Goal: Task Accomplishment & Management: Use online tool/utility

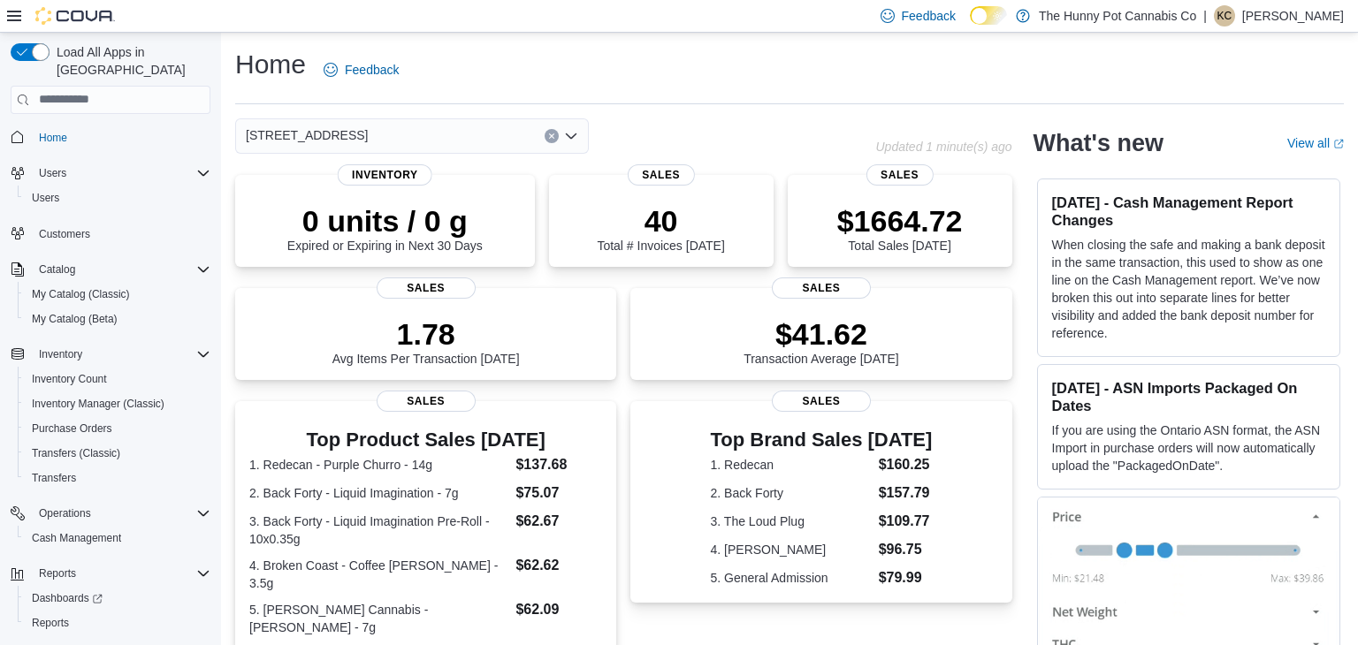
scroll to position [26, 0]
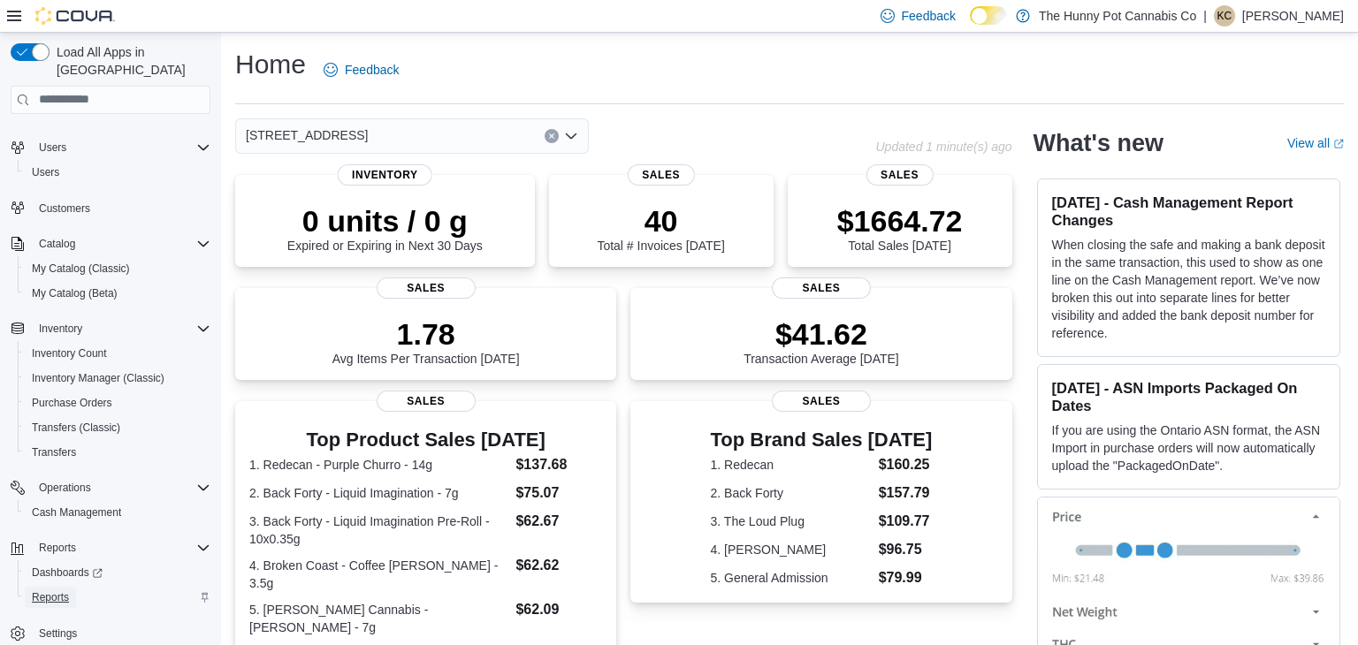
click at [66, 590] on span "Reports" at bounding box center [50, 597] width 37 height 14
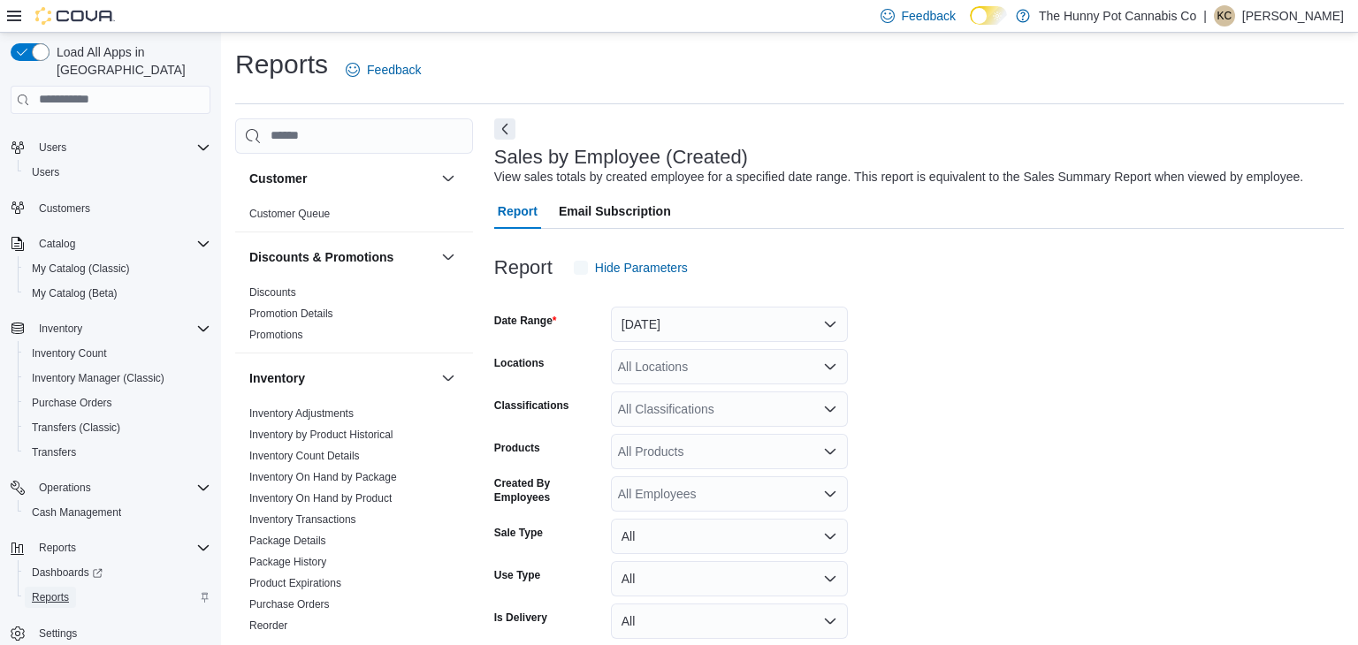
scroll to position [41, 0]
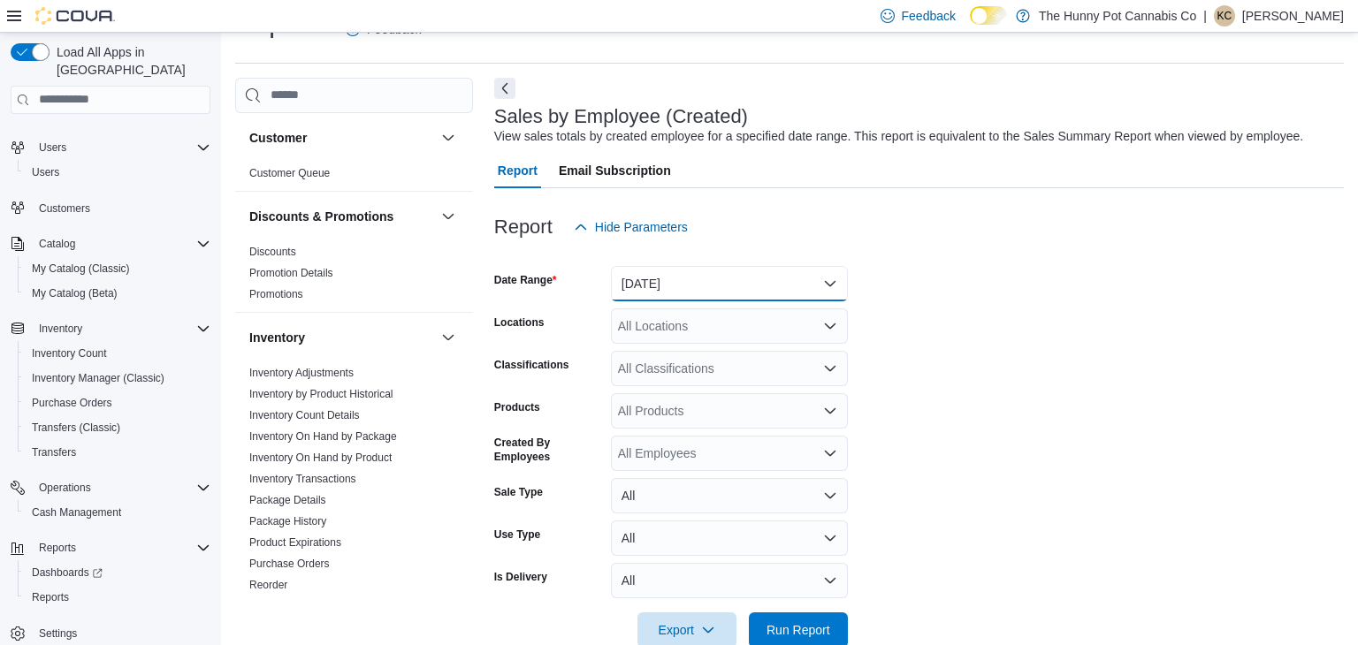
click at [755, 273] on button "[DATE]" at bounding box center [729, 283] width 237 height 35
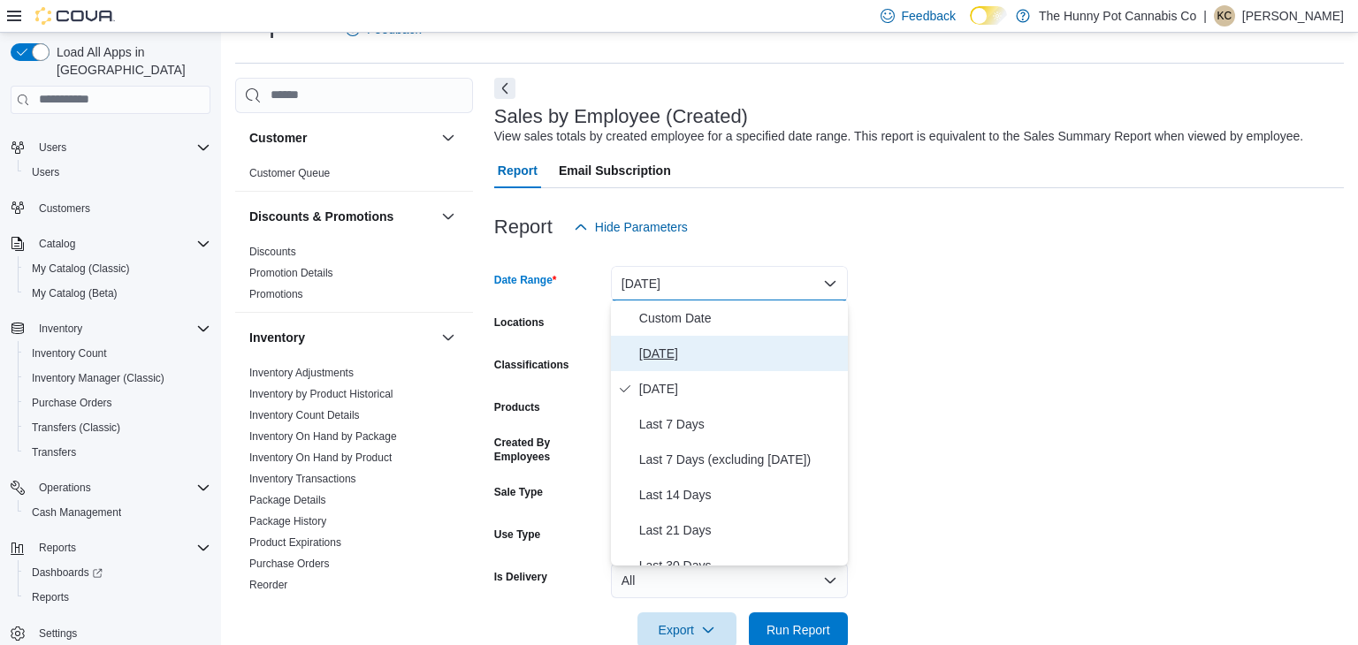
click at [643, 355] on span "[DATE]" at bounding box center [740, 353] width 202 height 21
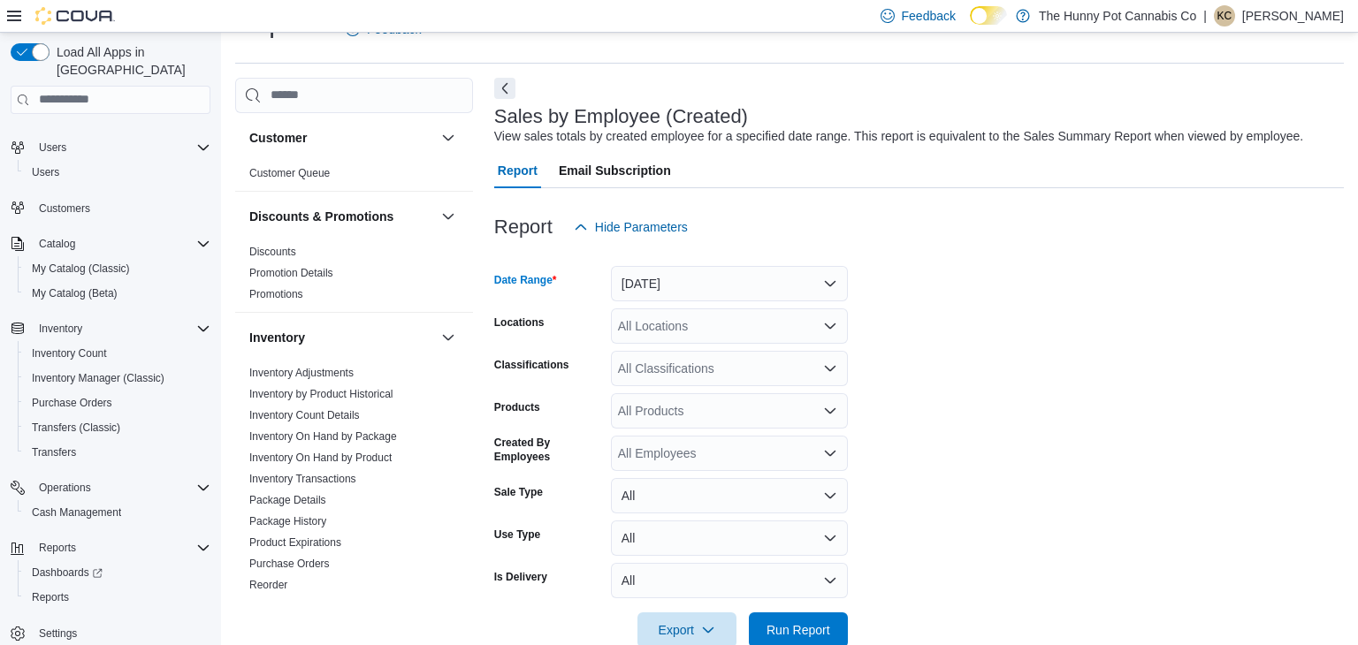
click at [670, 337] on div "All Locations" at bounding box center [729, 325] width 237 height 35
type input "***"
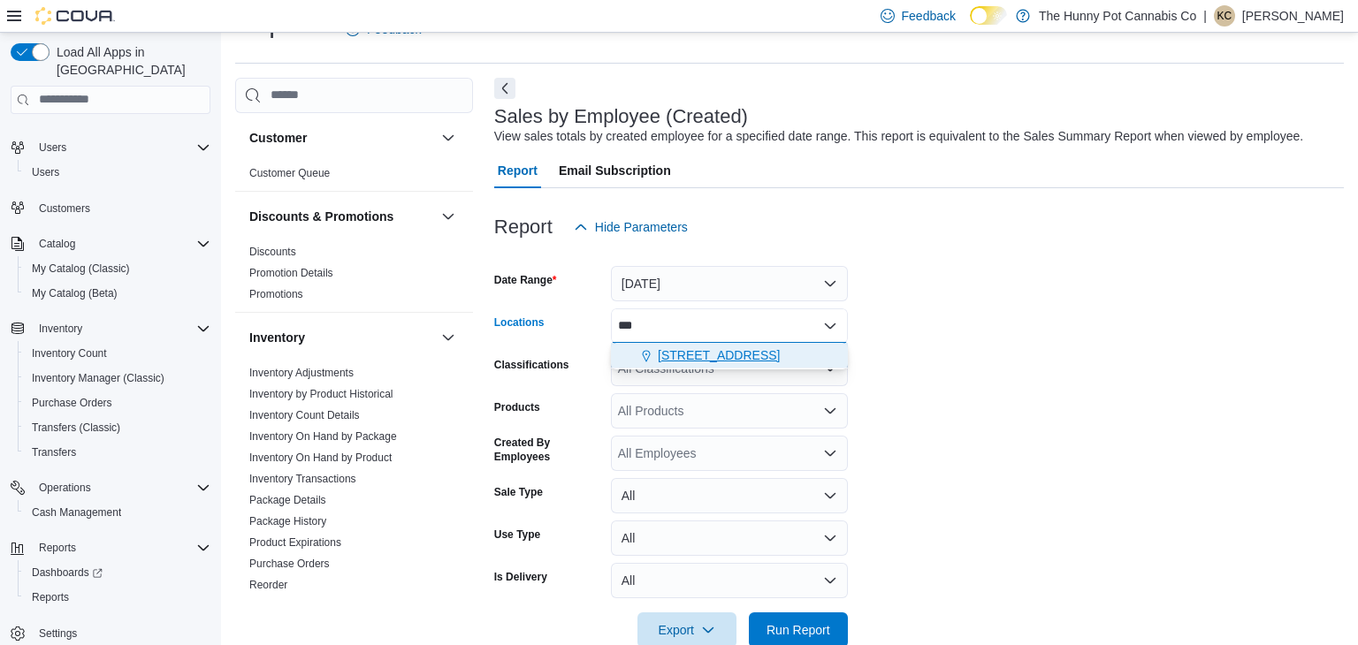
click at [712, 354] on span "[STREET_ADDRESS]" at bounding box center [719, 355] width 122 height 18
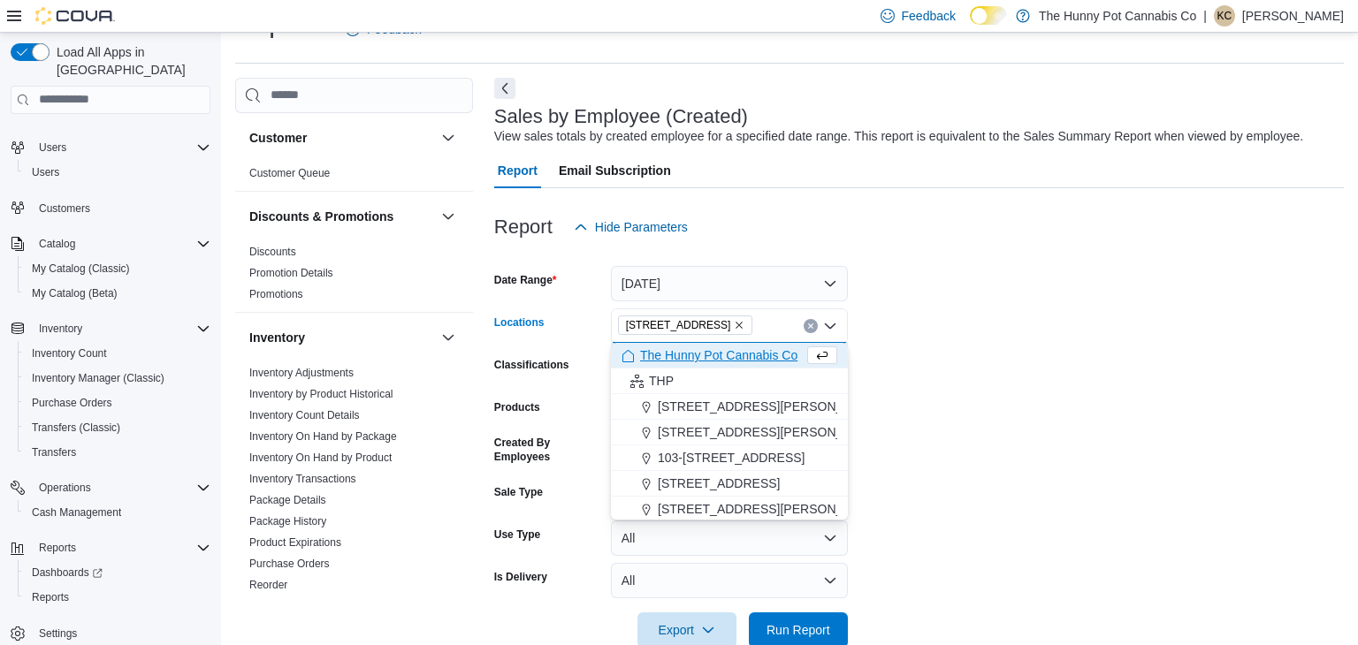
click at [1042, 334] on form "Date Range [DATE] Locations [STREET_ADDRESS] Selected. [STREET_ADDRESS] Press B…" at bounding box center [918, 446] width 849 height 403
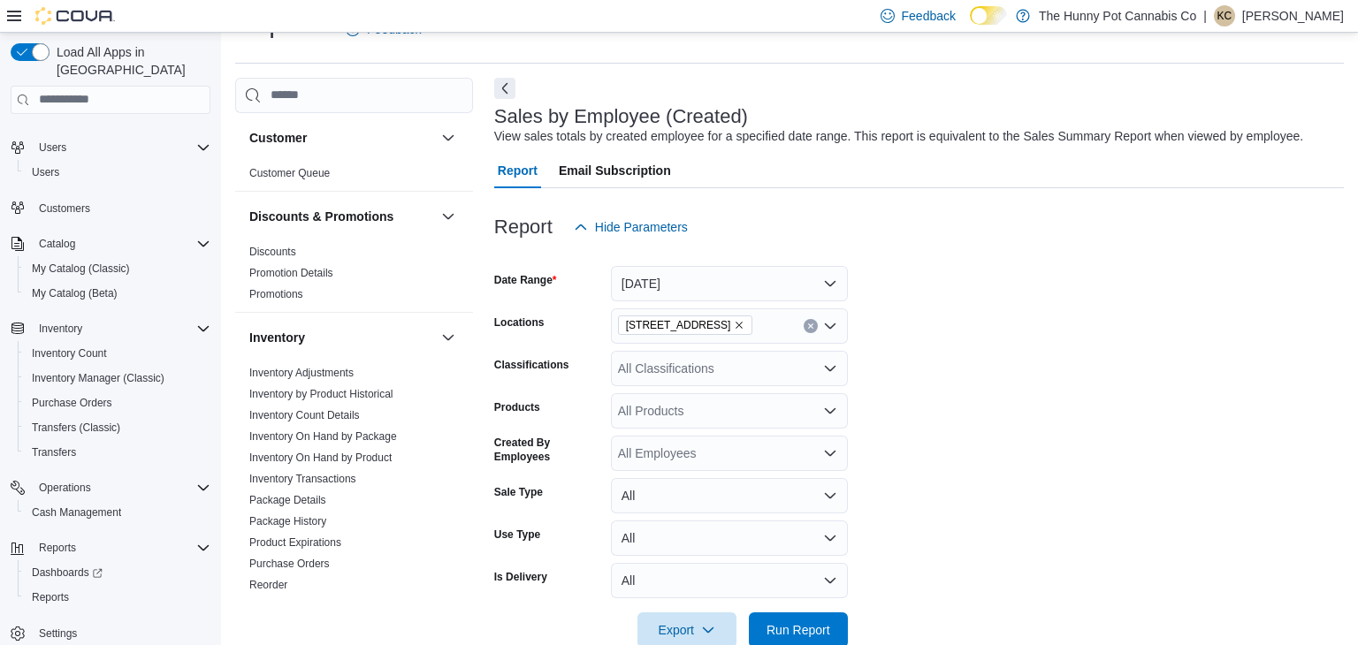
scroll to position [78, 0]
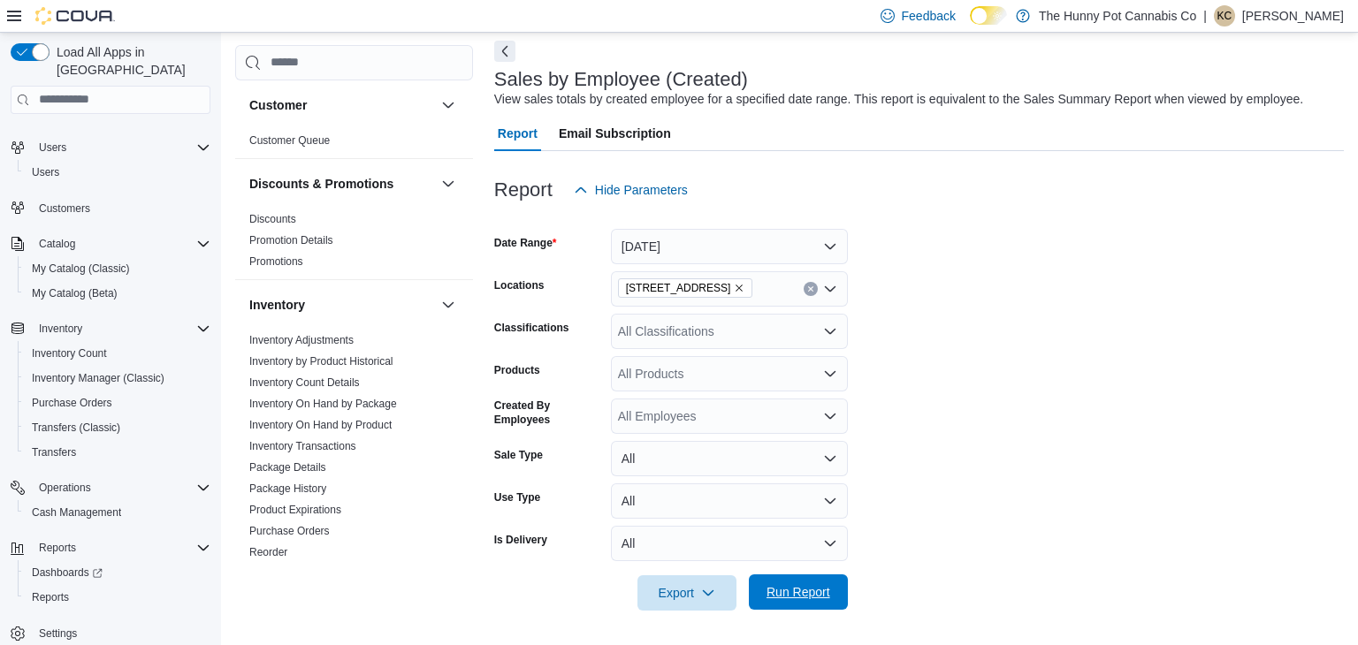
click at [816, 590] on span "Run Report" at bounding box center [798, 592] width 64 height 18
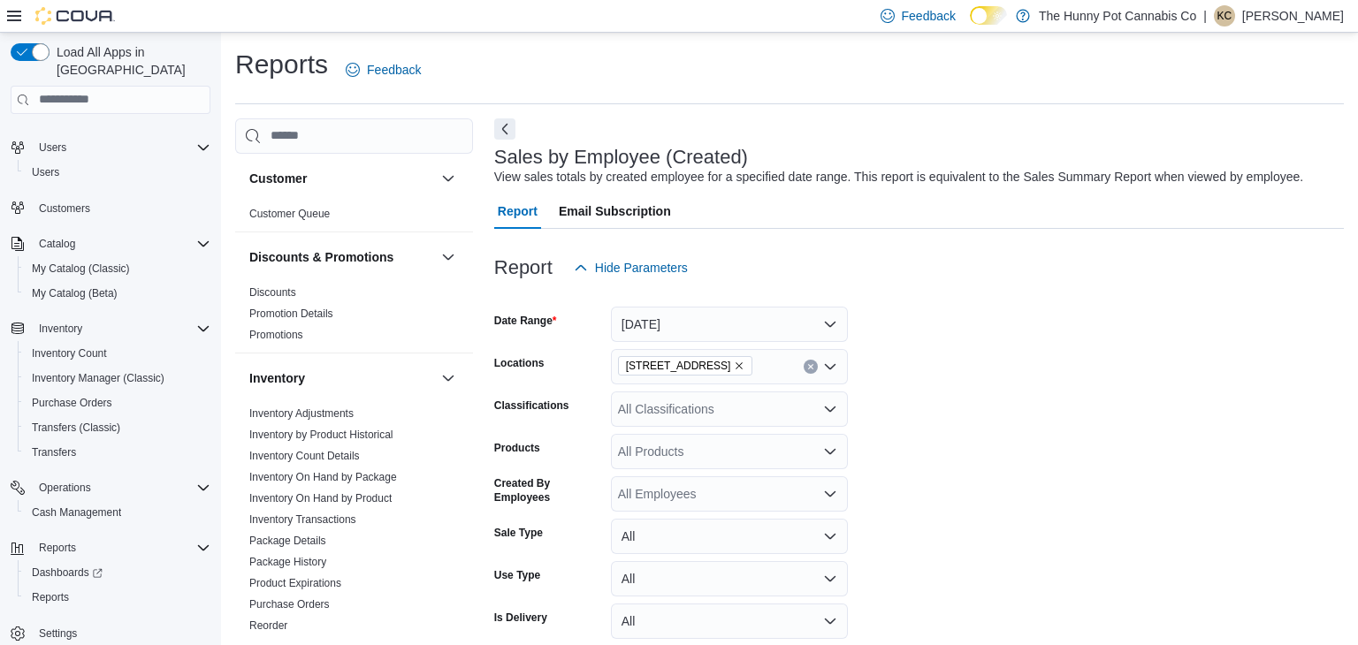
click at [1297, 25] on p "[PERSON_NAME]" at bounding box center [1293, 15] width 102 height 21
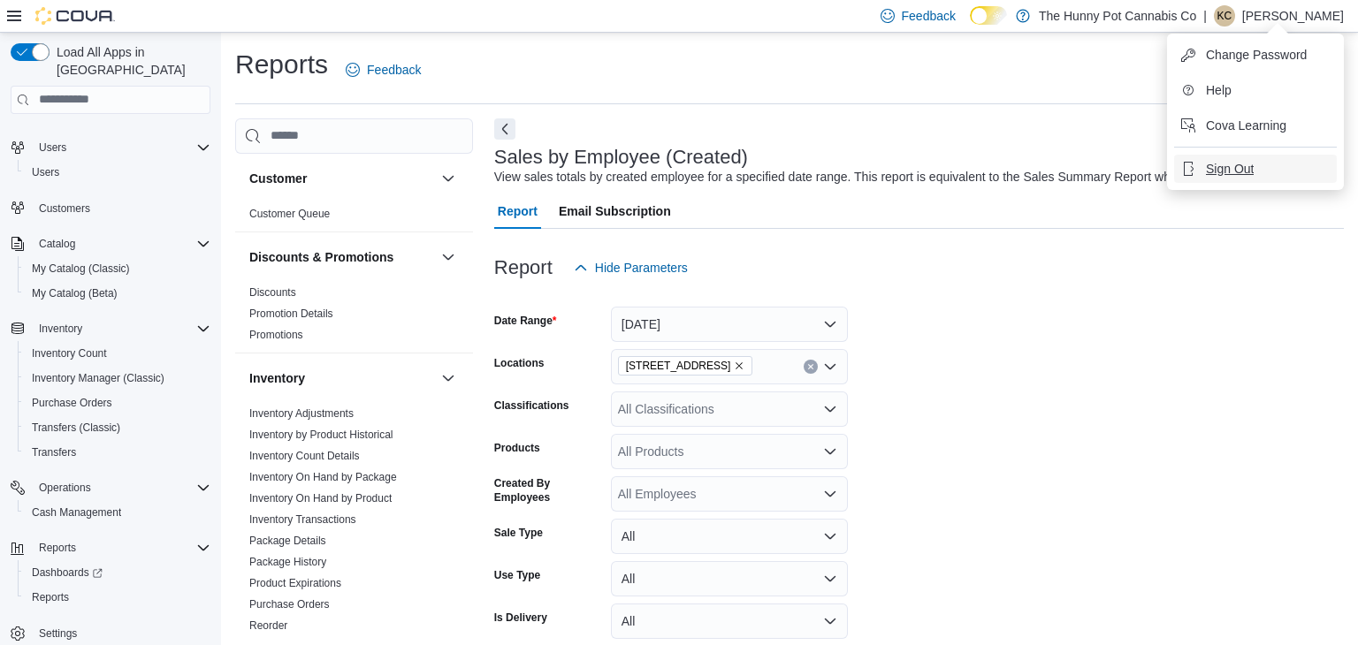
click at [1230, 161] on span "Sign Out" at bounding box center [1230, 169] width 48 height 18
